Goal: Transaction & Acquisition: Purchase product/service

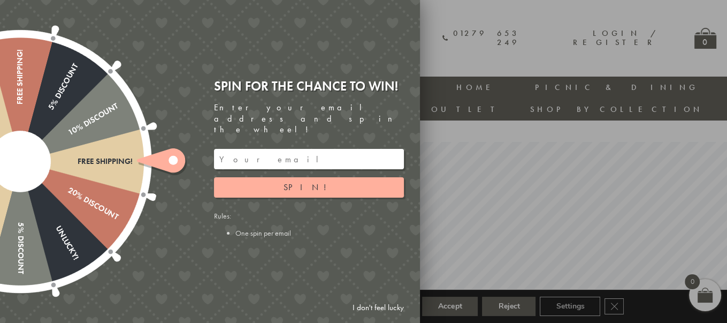
click at [381, 310] on link "I don't feel lucky" at bounding box center [378, 308] width 62 height 20
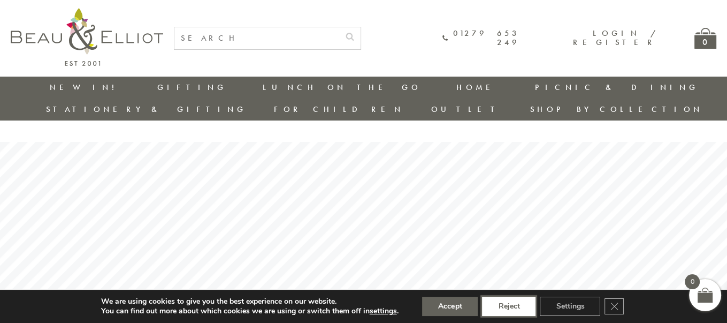
click at [516, 310] on button "Reject" at bounding box center [509, 306] width 54 height 19
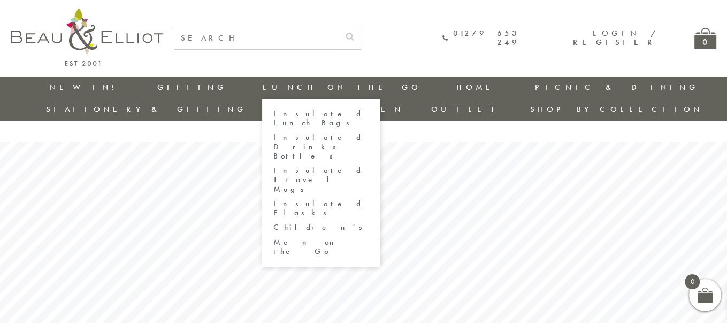
click at [273, 238] on link "Men on the Go" at bounding box center [321, 247] width 96 height 19
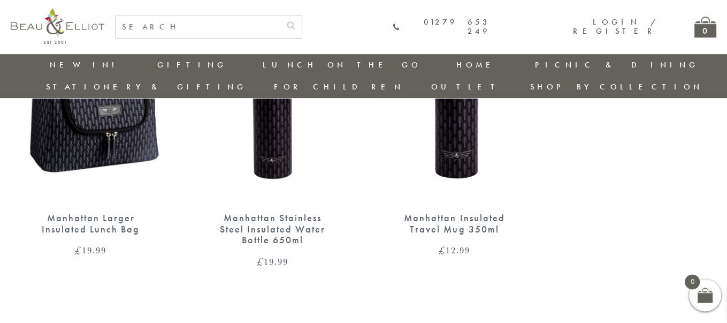
scroll to position [382, 0]
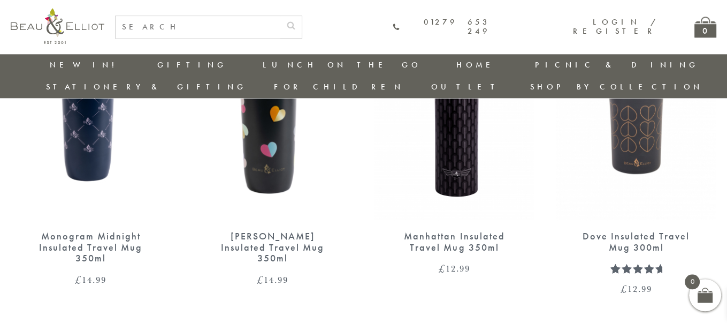
scroll to position [1072, 0]
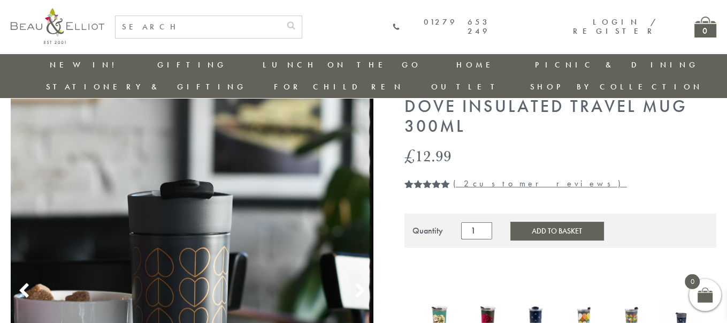
scroll to position [57, 0]
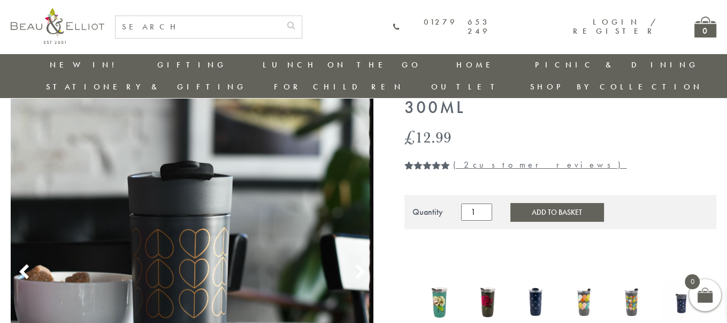
click at [363, 264] on use at bounding box center [359, 271] width 9 height 14
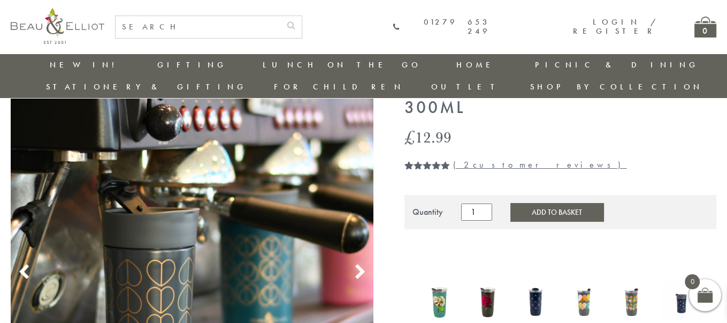
click at [363, 264] on use at bounding box center [359, 271] width 9 height 14
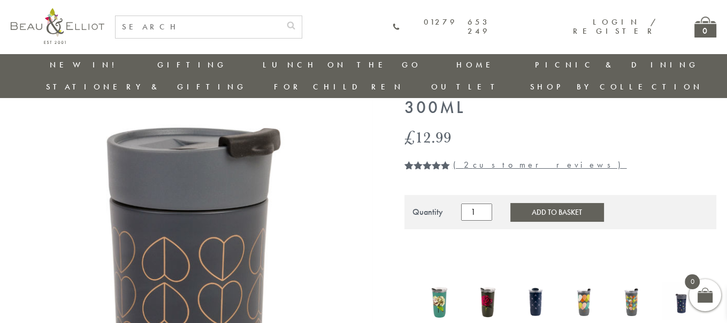
click at [358, 264] on icon at bounding box center [360, 272] width 16 height 16
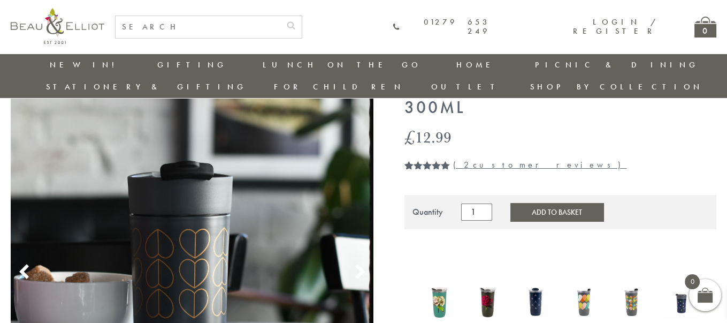
click at [358, 264] on icon at bounding box center [360, 272] width 16 height 16
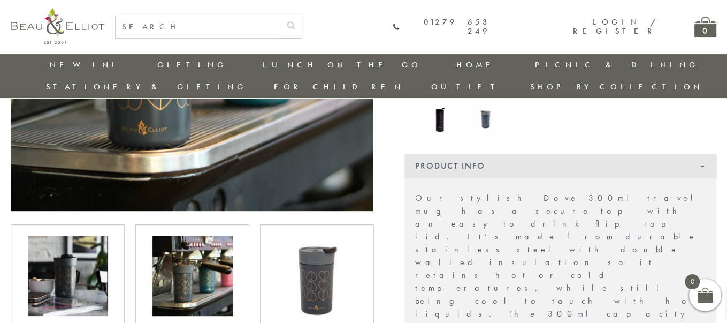
scroll to position [345, 0]
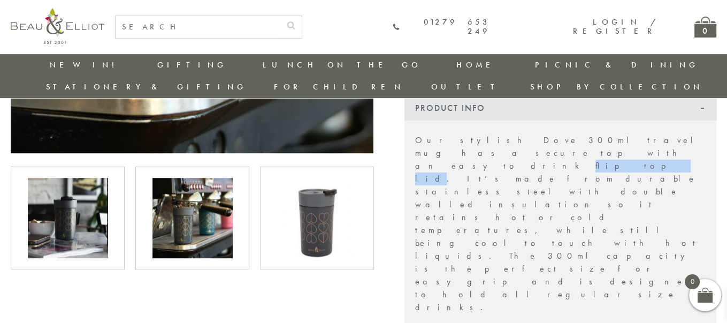
drag, startPoint x: 659, startPoint y: 120, endPoint x: 692, endPoint y: 121, distance: 32.1
click at [692, 134] on p "Our stylish Dove 300ml travel mug has a secure top with an easy to drink flip t…" at bounding box center [560, 224] width 291 height 180
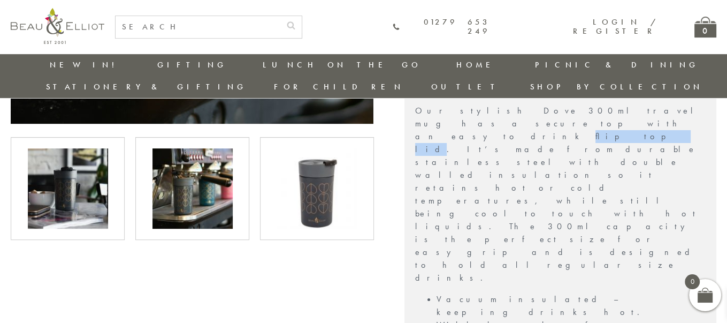
scroll to position [460, 0]
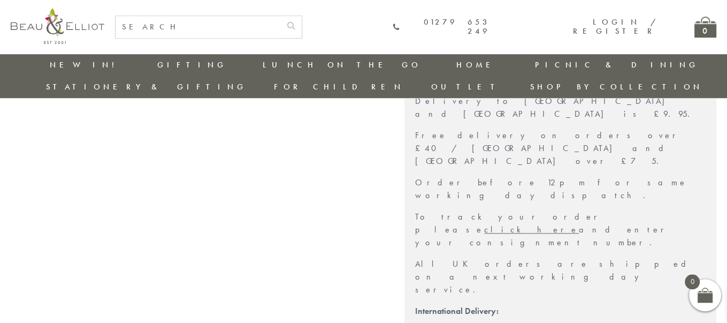
scroll to position [921, 0]
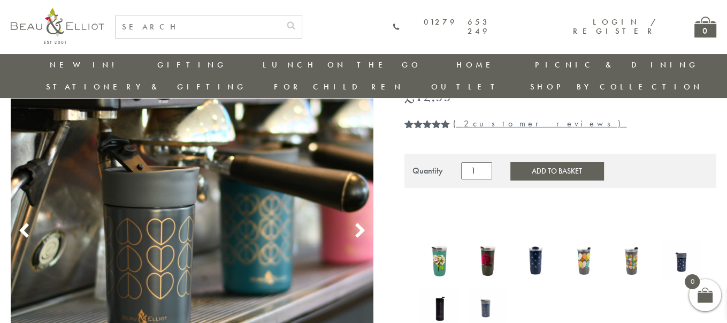
scroll to position [115, 0]
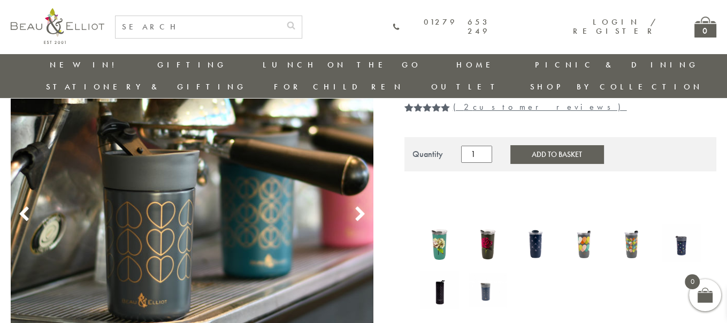
click at [485, 272] on img at bounding box center [487, 289] width 37 height 34
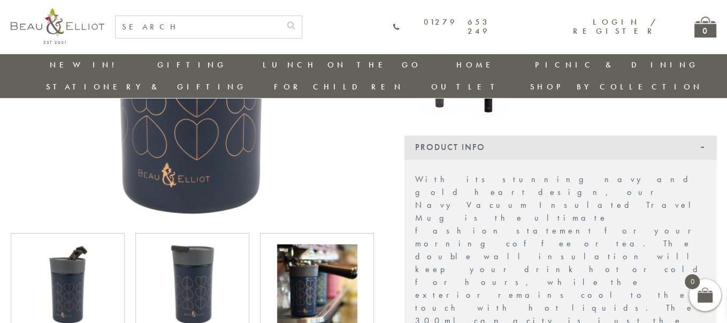
scroll to position [323, 0]
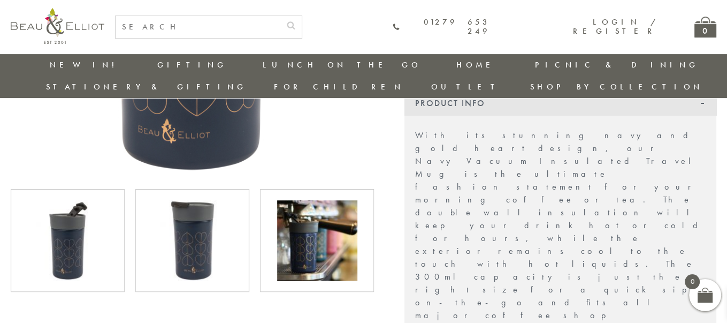
click at [80, 207] on img at bounding box center [68, 240] width 80 height 80
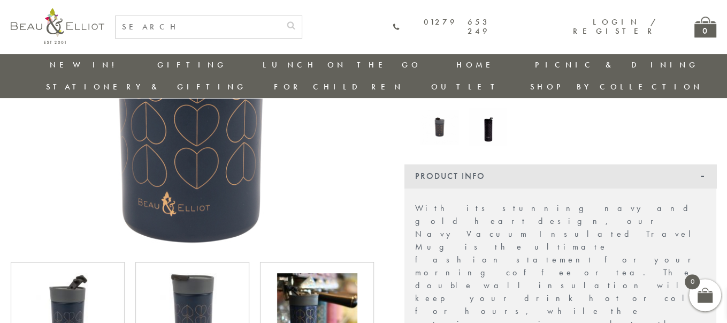
scroll to position [265, 0]
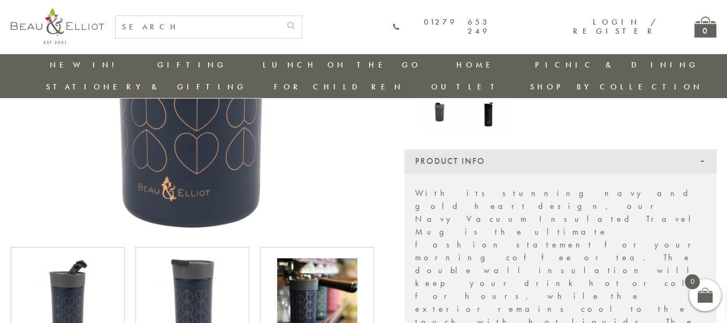
click at [322, 261] on img at bounding box center [317, 298] width 80 height 80
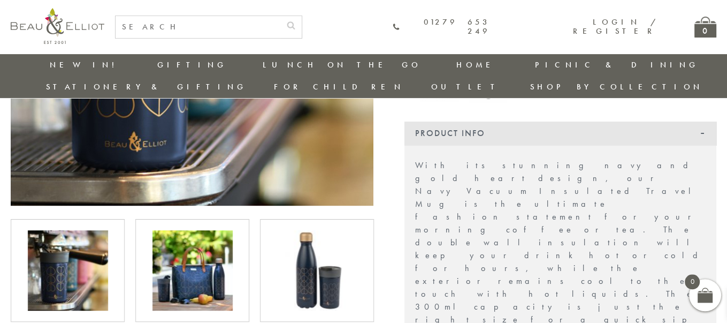
scroll to position [323, 0]
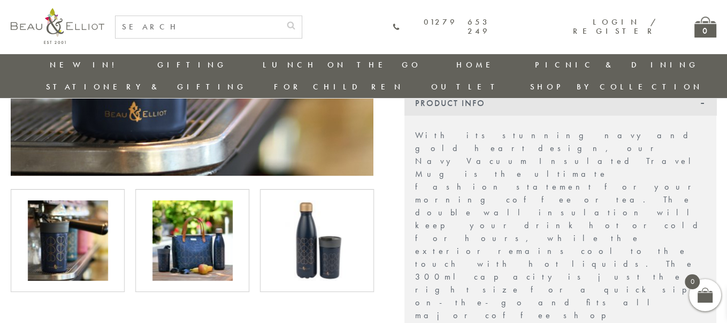
click at [324, 201] on img at bounding box center [317, 240] width 80 height 80
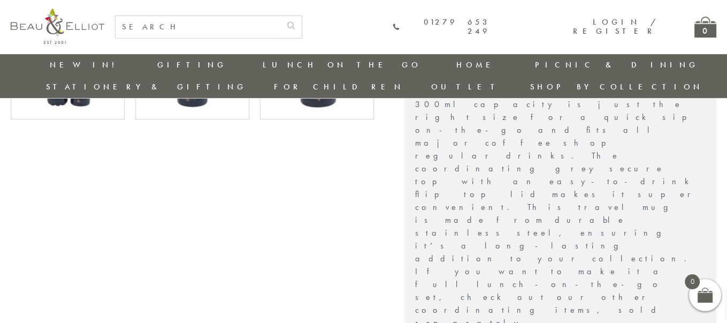
scroll to position [553, 0]
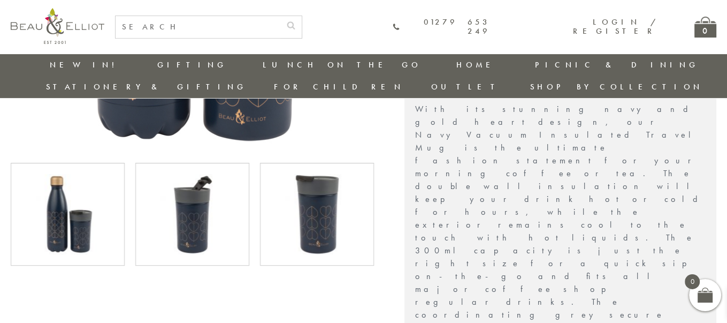
scroll to position [323, 0]
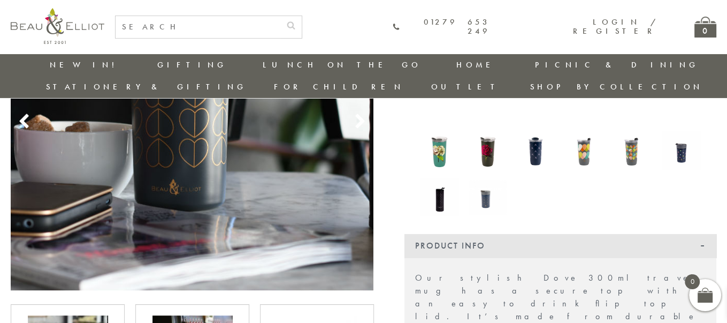
scroll to position [265, 0]
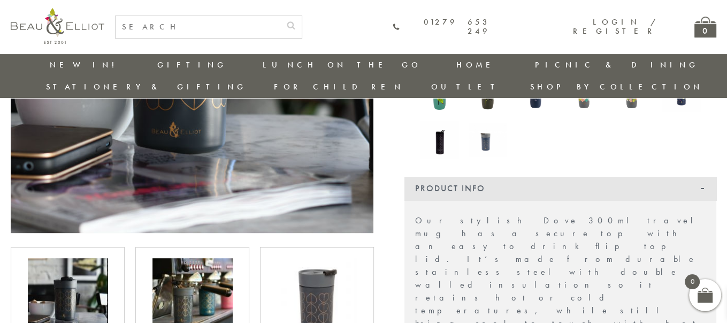
click at [346, 261] on img at bounding box center [317, 298] width 80 height 80
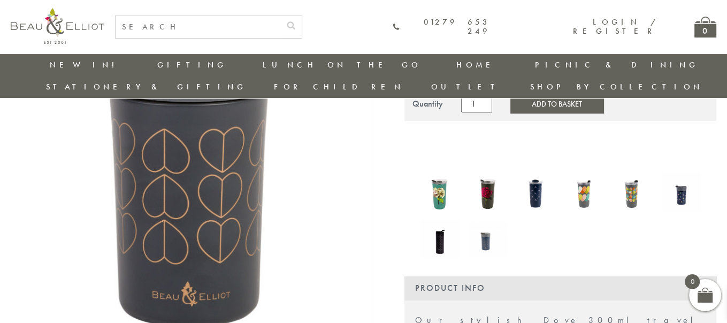
scroll to position [150, 0]
